Goal: Task Accomplishment & Management: Manage account settings

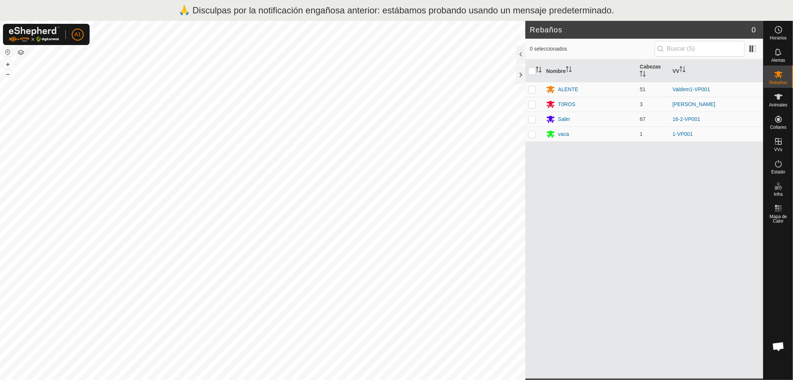
click at [224, 13] on font "🙏 Disculpas por la notificación engañosa anterior: estábamos probando usando un…" at bounding box center [397, 10] width 436 height 10
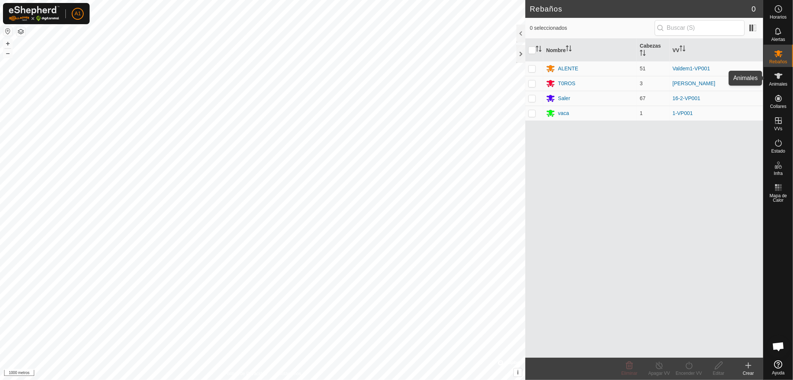
click at [778, 81] on font "Animales" at bounding box center [779, 83] width 18 height 5
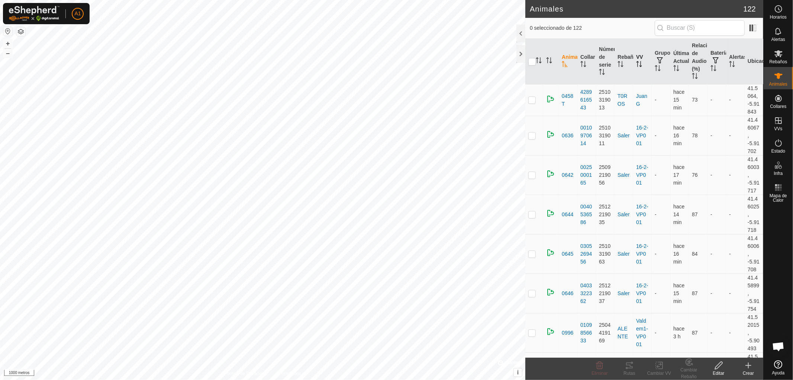
click at [639, 65] on icon "Activar para ordenar" at bounding box center [639, 64] width 6 height 6
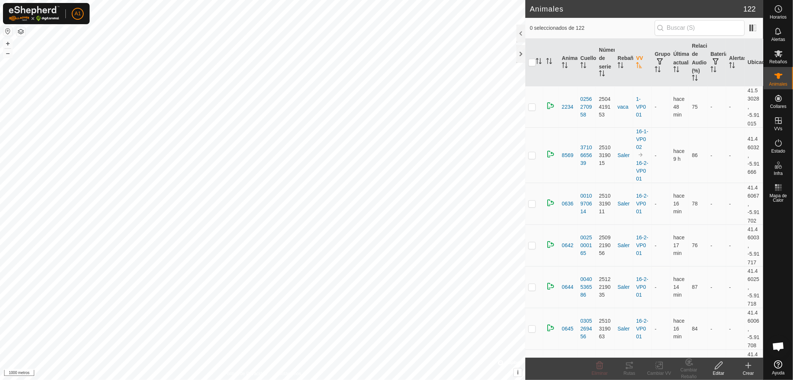
click at [638, 61] on th "VV" at bounding box center [642, 62] width 19 height 47
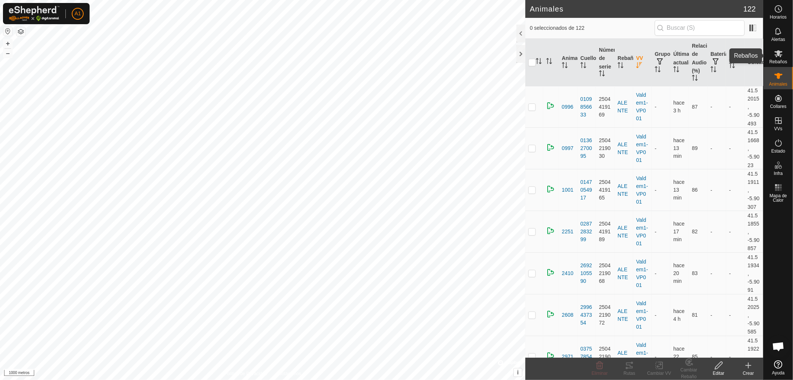
click at [775, 57] on icon at bounding box center [778, 53] width 9 height 9
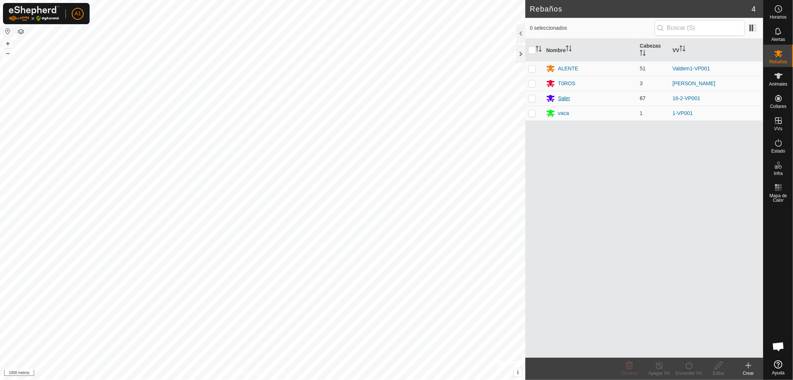
click at [563, 99] on font "Saler" at bounding box center [564, 98] width 12 height 6
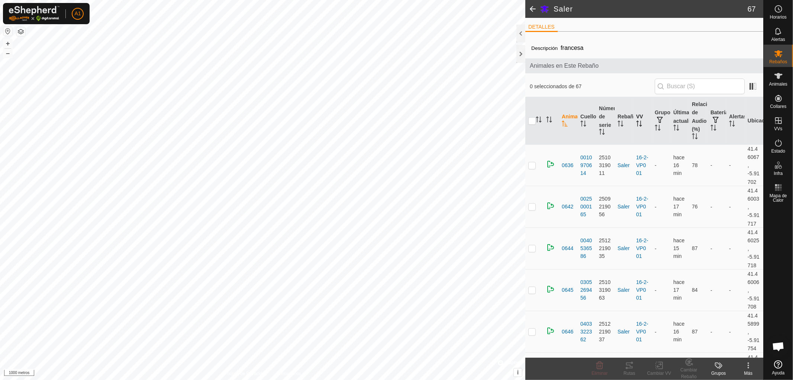
click at [637, 121] on icon "Activar para ordenar" at bounding box center [637, 124] width 1 height 6
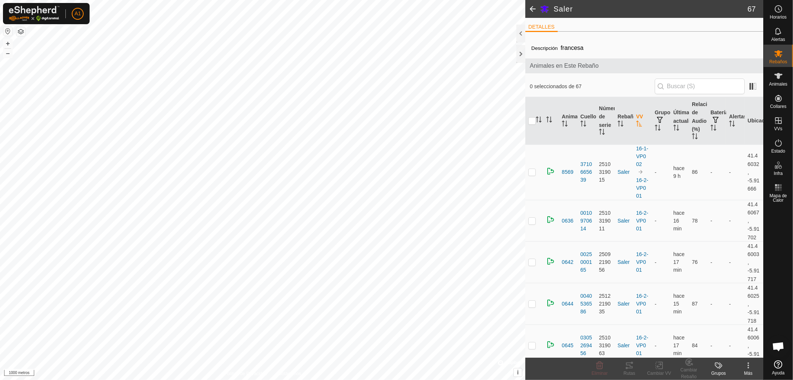
click at [636, 121] on icon "Activar para ordenar" at bounding box center [639, 124] width 6 height 6
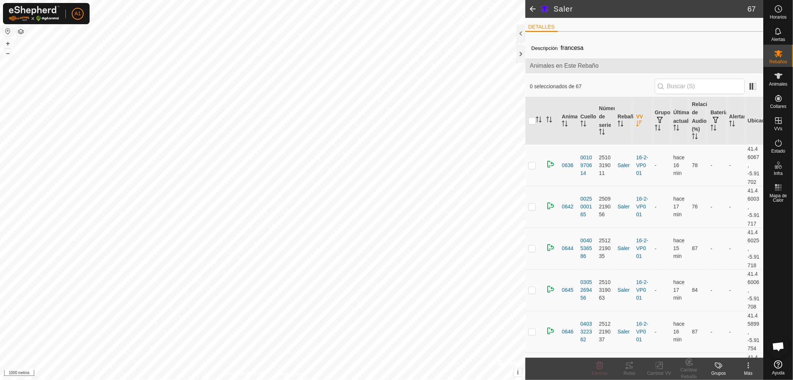
click at [636, 122] on icon "Activar para ordenar" at bounding box center [639, 124] width 6 height 6
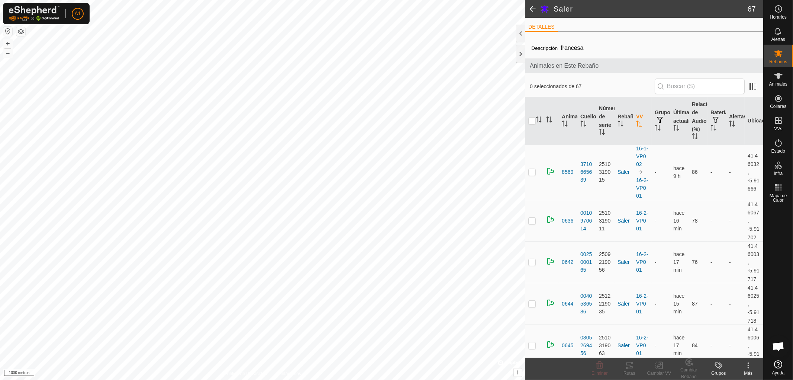
click at [636, 122] on icon "Activar para ordenar" at bounding box center [639, 124] width 6 height 6
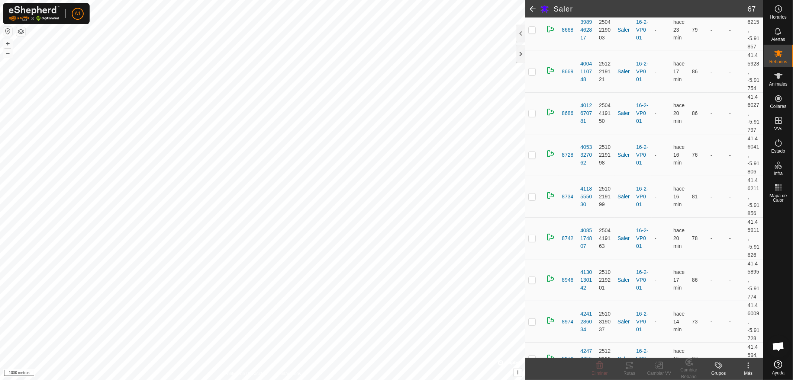
scroll to position [2470, 0]
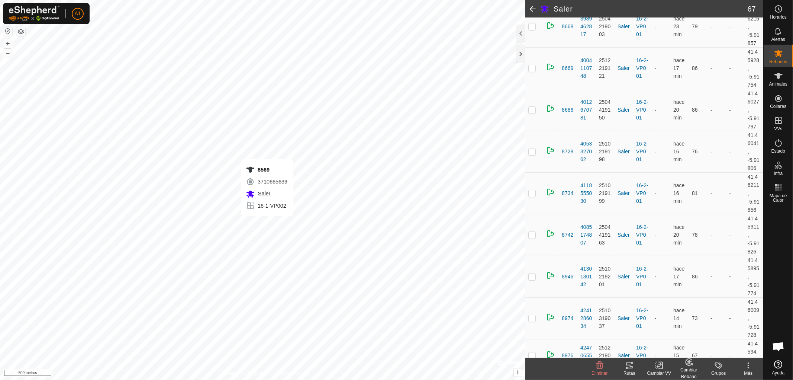
checkbox input "false"
click at [77, 13] on font "A1" at bounding box center [77, 13] width 6 height 6
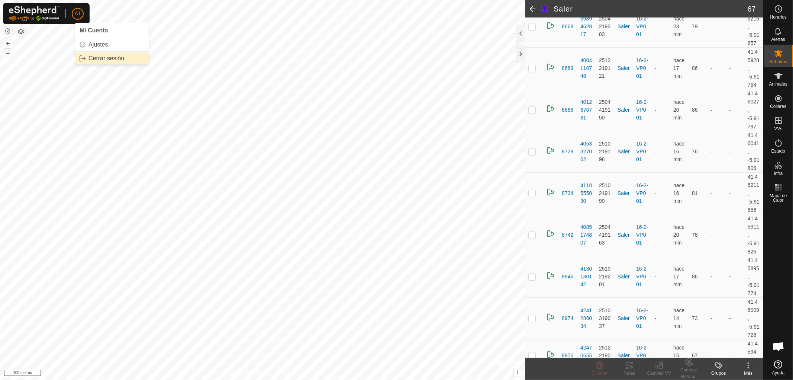
click at [103, 60] on font "Cerrar sesión" at bounding box center [107, 58] width 36 height 6
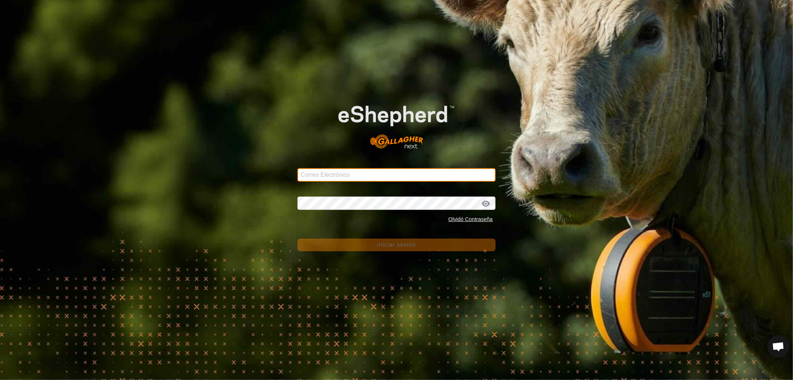
type input "[EMAIL_ADDRESS][DOMAIN_NAME]"
